Goal: Communication & Community: Answer question/provide support

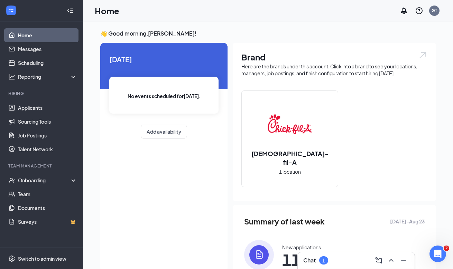
click at [331, 258] on div "Chat 1" at bounding box center [356, 260] width 106 height 11
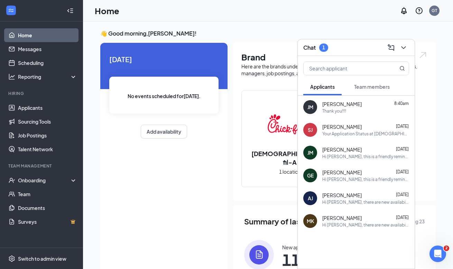
click at [387, 89] on span "Team members" at bounding box center [372, 87] width 36 height 6
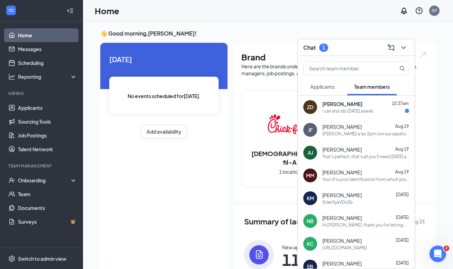
click at [367, 104] on div "[PERSON_NAME] 10:37am" at bounding box center [365, 104] width 87 height 7
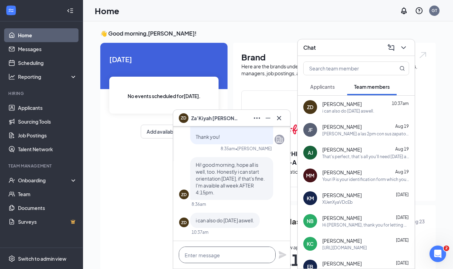
click at [240, 258] on textarea at bounding box center [227, 255] width 97 height 17
click at [242, 253] on textarea at bounding box center [227, 255] width 97 height 17
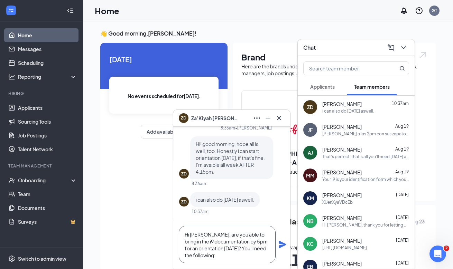
type textarea "Hi [PERSON_NAME], are you able to bring in the i9 documentation by 5pm for an o…"
click at [282, 244] on icon "Plane" at bounding box center [282, 245] width 8 height 8
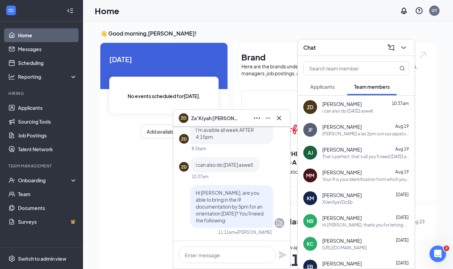
click at [346, 161] on div "[PERSON_NAME] Ayden [PERSON_NAME] [DATE] That's perfect, that's all you'll need…" at bounding box center [355, 152] width 117 height 23
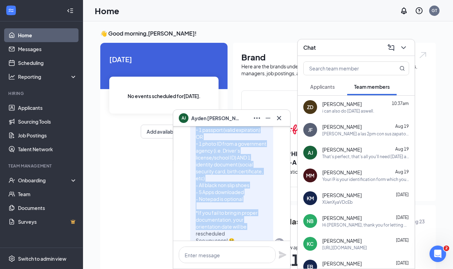
scroll to position [-275, 0]
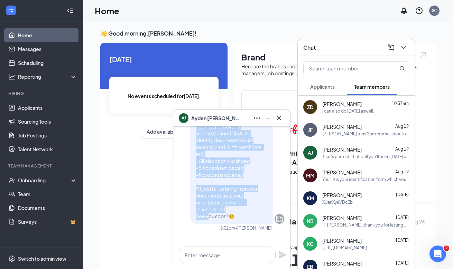
drag, startPoint x: 196, startPoint y: 155, endPoint x: 256, endPoint y: 224, distance: 91.0
click at [256, 220] on p "Reminder your first day is [DATE] from 3:00-7:00pm 📍 [DEMOGRAPHIC_DATA]-fil-A P…" at bounding box center [232, 126] width 72 height 187
copy span "Reminder your first day is [DATE] from 3:00-7:00pm 📍 [DEMOGRAPHIC_DATA]-fil-A P…"
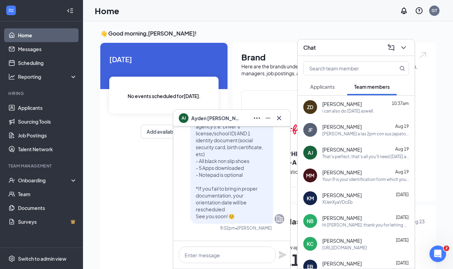
click at [364, 110] on div "i can also do [DATE] aswell." at bounding box center [348, 111] width 52 height 6
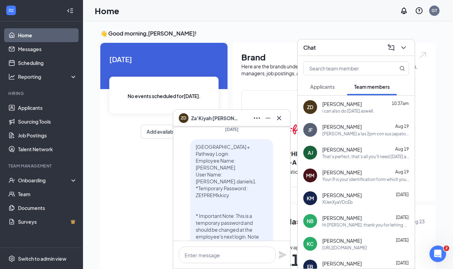
scroll to position [-241, 0]
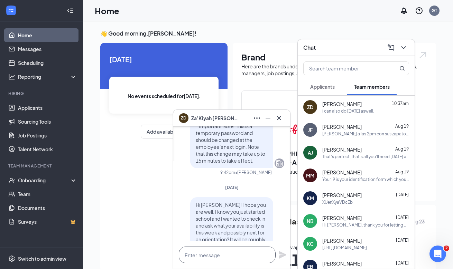
click at [237, 249] on textarea at bounding box center [227, 255] width 97 height 17
paste textarea "Reminder your first day is [DATE] from 3:00-7:00pm 📍 [DEMOGRAPHIC_DATA]-fil-A P…"
type textarea "Reminder your first day is [DATE] from 3:00-7:00pm 📍 [DEMOGRAPHIC_DATA]-fil-A P…"
click at [333, 86] on span "Applicants" at bounding box center [322, 87] width 25 height 6
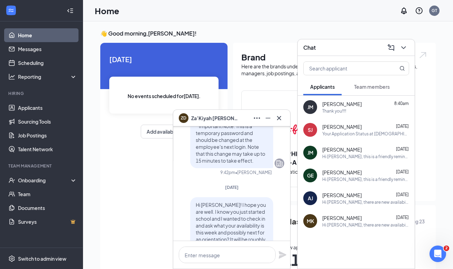
click at [367, 85] on span "Team members" at bounding box center [372, 87] width 36 height 6
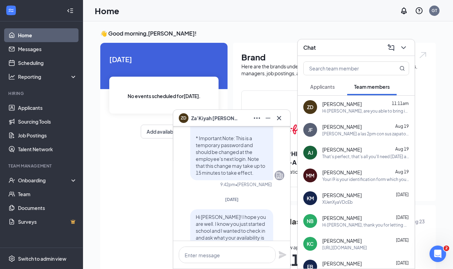
click at [375, 151] on div "[PERSON_NAME] [DATE]" at bounding box center [365, 149] width 87 height 7
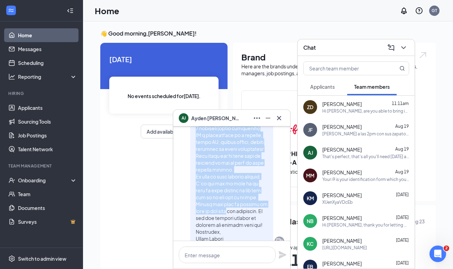
scroll to position [-849, 0]
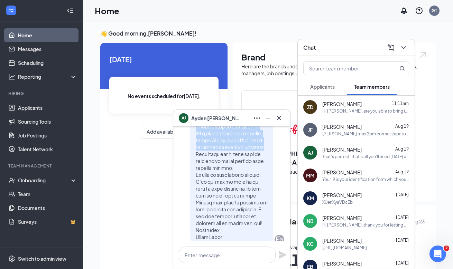
drag, startPoint x: 196, startPoint y: 136, endPoint x: 269, endPoint y: 159, distance: 76.5
click at [269, 159] on div at bounding box center [231, 81] width 83 height 326
copy span "Before coming into orientation you MUST purchase black non slip shoes: Please r…"
click at [280, 120] on icon "Cross" at bounding box center [279, 118] width 8 height 8
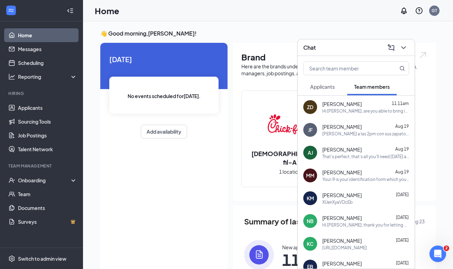
click at [324, 120] on div "JF [PERSON_NAME] [DATE] [PERSON_NAME] a las 2pm con sus zapatos negros el jueve…" at bounding box center [355, 130] width 117 height 23
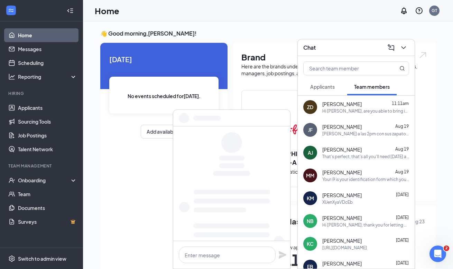
click at [335, 106] on span "[PERSON_NAME]" at bounding box center [341, 104] width 39 height 7
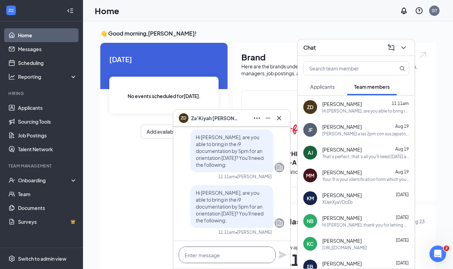
click at [195, 260] on textarea at bounding box center [227, 255] width 97 height 17
paste textarea "Before coming into orientation you MUST purchase black non slip shoes: Please r…"
type textarea "Before coming into orientation you MUST purchase black non slip shoes: Please r…"
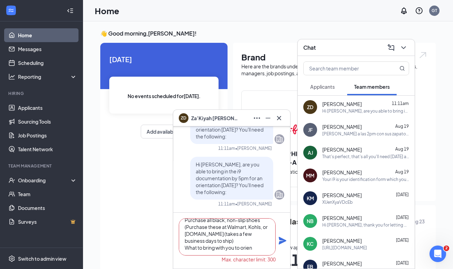
scroll to position [0, 0]
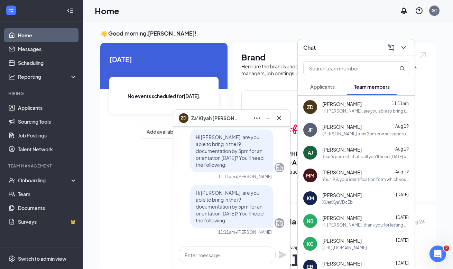
click at [346, 156] on div "That's perfect, that's all you'll need [DATE] and your non slip shoes" at bounding box center [365, 157] width 87 height 6
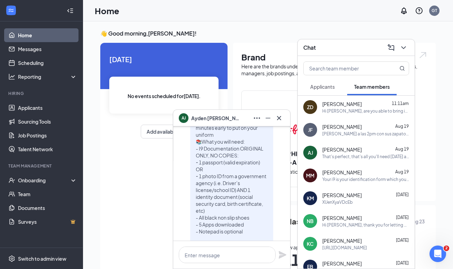
scroll to position [-335, 0]
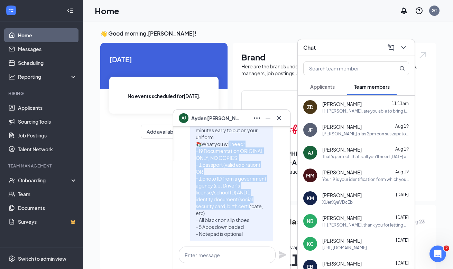
drag, startPoint x: 198, startPoint y: 159, endPoint x: 262, endPoint y: 219, distance: 87.5
click at [262, 219] on p "Reminder your first day is [DATE] from 3:00-7:00pm 📍 [DEMOGRAPHIC_DATA]-fil-A P…" at bounding box center [232, 185] width 72 height 187
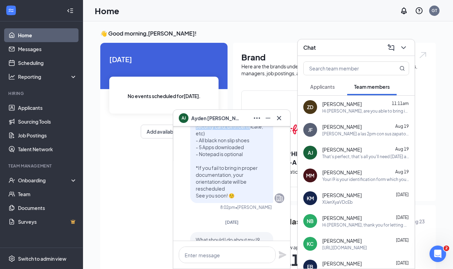
scroll to position [-255, 0]
copy span "Documentation ORIGINAL ONLY, NO COPIES: ⁃ 1 passport (valid expiration) OR ⁃ 1 …"
click at [351, 110] on div "Hi [PERSON_NAME], are you able to bring in the i9 documentation by 5pm for an o…" at bounding box center [365, 111] width 87 height 6
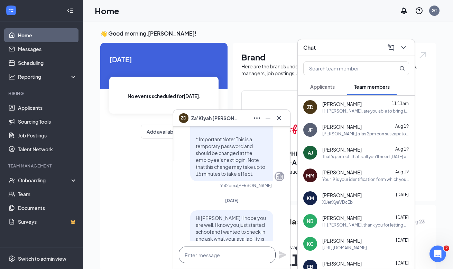
click at [227, 260] on textarea at bounding box center [227, 255] width 97 height 17
paste textarea "I9 Documentation ORIGINAL ONLY, NO COPIES: ⁃ 1 passport (valid expiration) OR ⁃…"
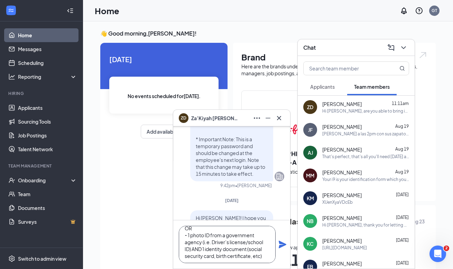
scroll to position [28, 0]
type textarea "I9 Documentation ORIGINAL ONLY, NO COPIES: ⁃ 1 passport (valid expiration) OR ⁃…"
click at [282, 242] on icon "Plane" at bounding box center [282, 244] width 8 height 8
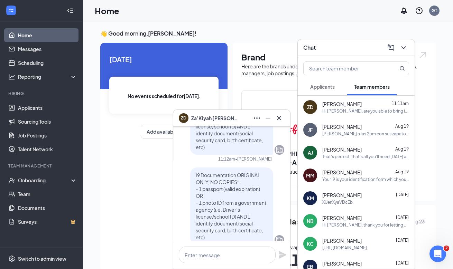
scroll to position [0, 0]
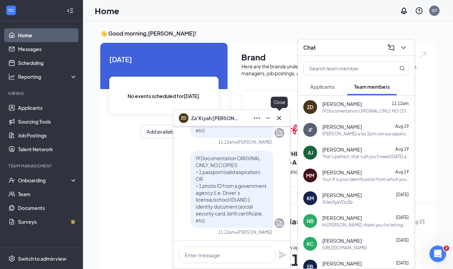
click at [278, 118] on icon "Cross" at bounding box center [279, 118] width 4 height 4
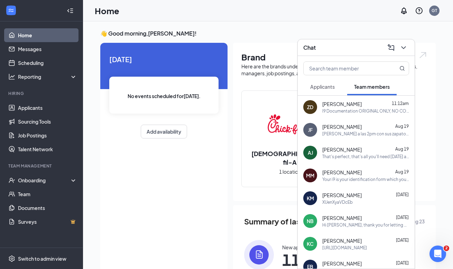
click at [404, 50] on icon "ChevronDown" at bounding box center [403, 48] width 8 height 8
